Goal: Transaction & Acquisition: Purchase product/service

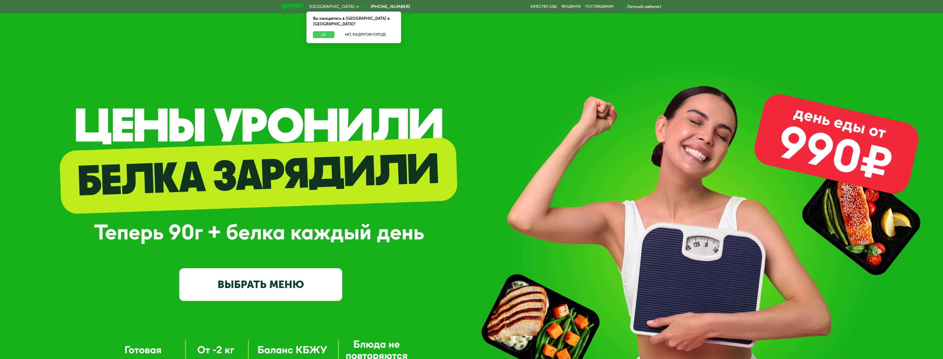
click at [324, 31] on button "Да" at bounding box center [323, 34] width 21 height 7
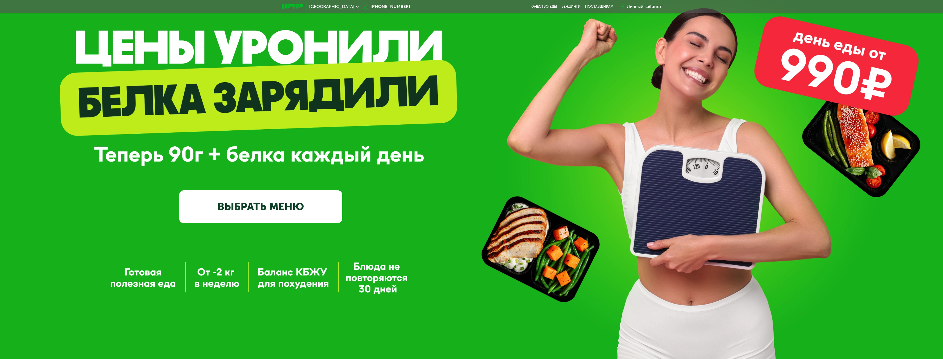
scroll to position [110, 0]
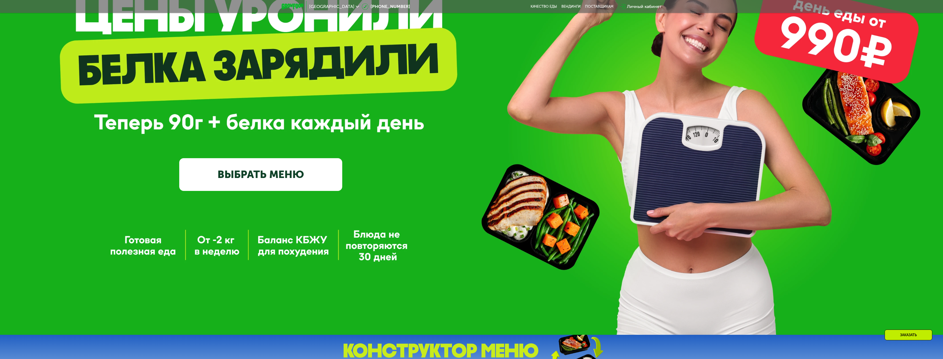
click at [260, 174] on link "ВЫБРАТЬ МЕНЮ" at bounding box center [260, 174] width 163 height 33
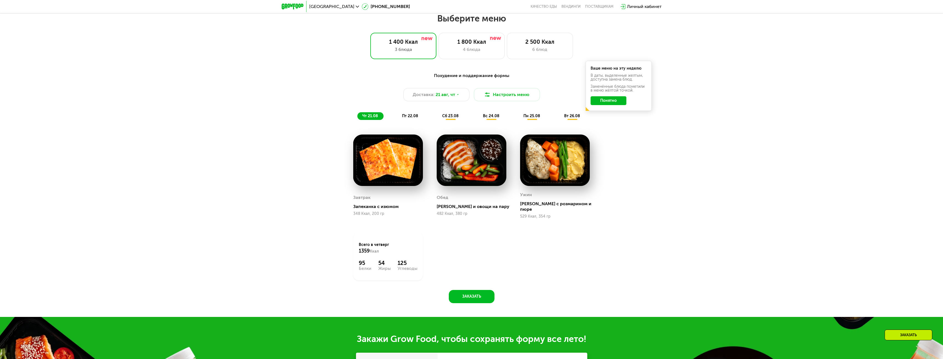
scroll to position [495, 0]
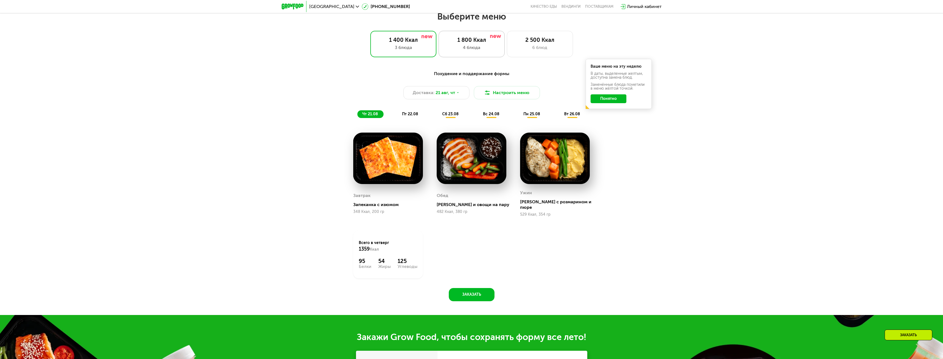
click at [507, 37] on div "1 800 Ккал 4 блюда" at bounding box center [540, 44] width 66 height 26
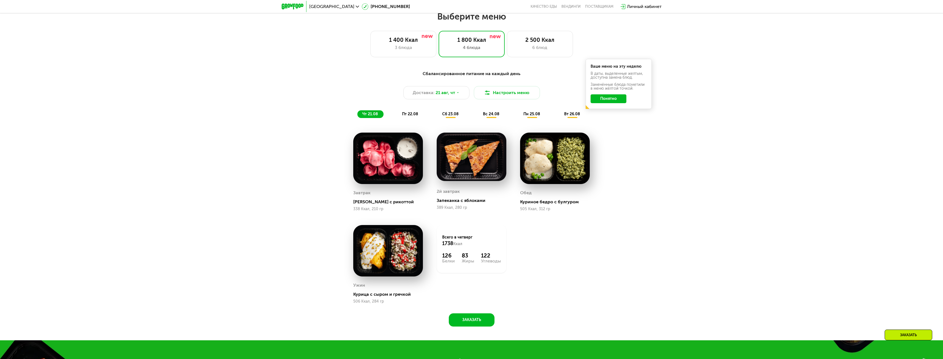
click at [394, 164] on img at bounding box center [388, 158] width 70 height 51
click at [450, 95] on span "21 авг, чт" at bounding box center [446, 92] width 20 height 7
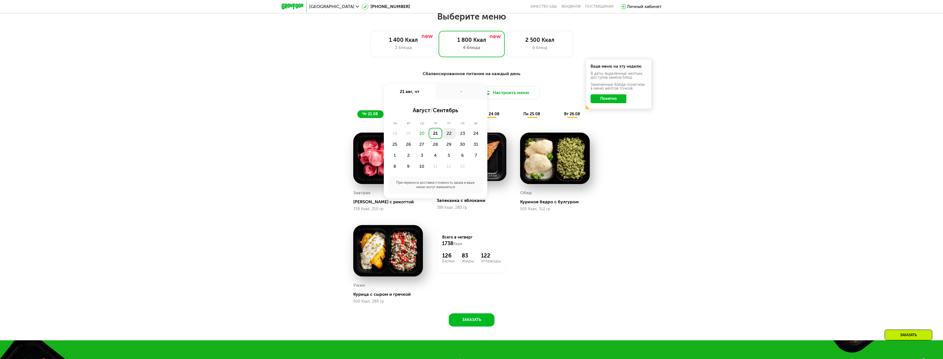
click at [456, 135] on div "22" at bounding box center [462, 133] width 13 height 11
click at [696, 163] on div "Сбалансированное питание на каждый день Доставка: [DATE] авг, пт - Утро Вечер 0…" at bounding box center [471, 202] width 943 height 278
